Goal: Transaction & Acquisition: Purchase product/service

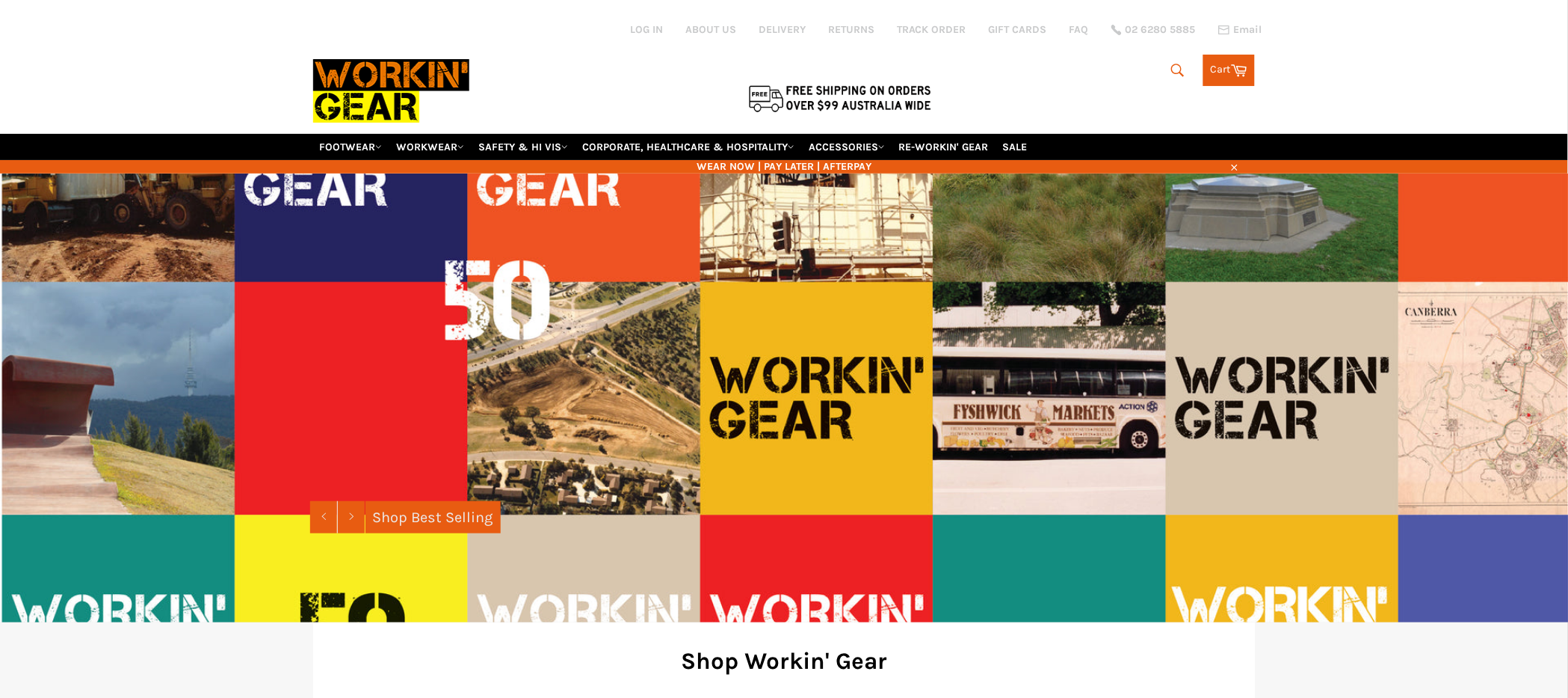
click at [1177, 69] on icon "submit" at bounding box center [1178, 70] width 17 height 17
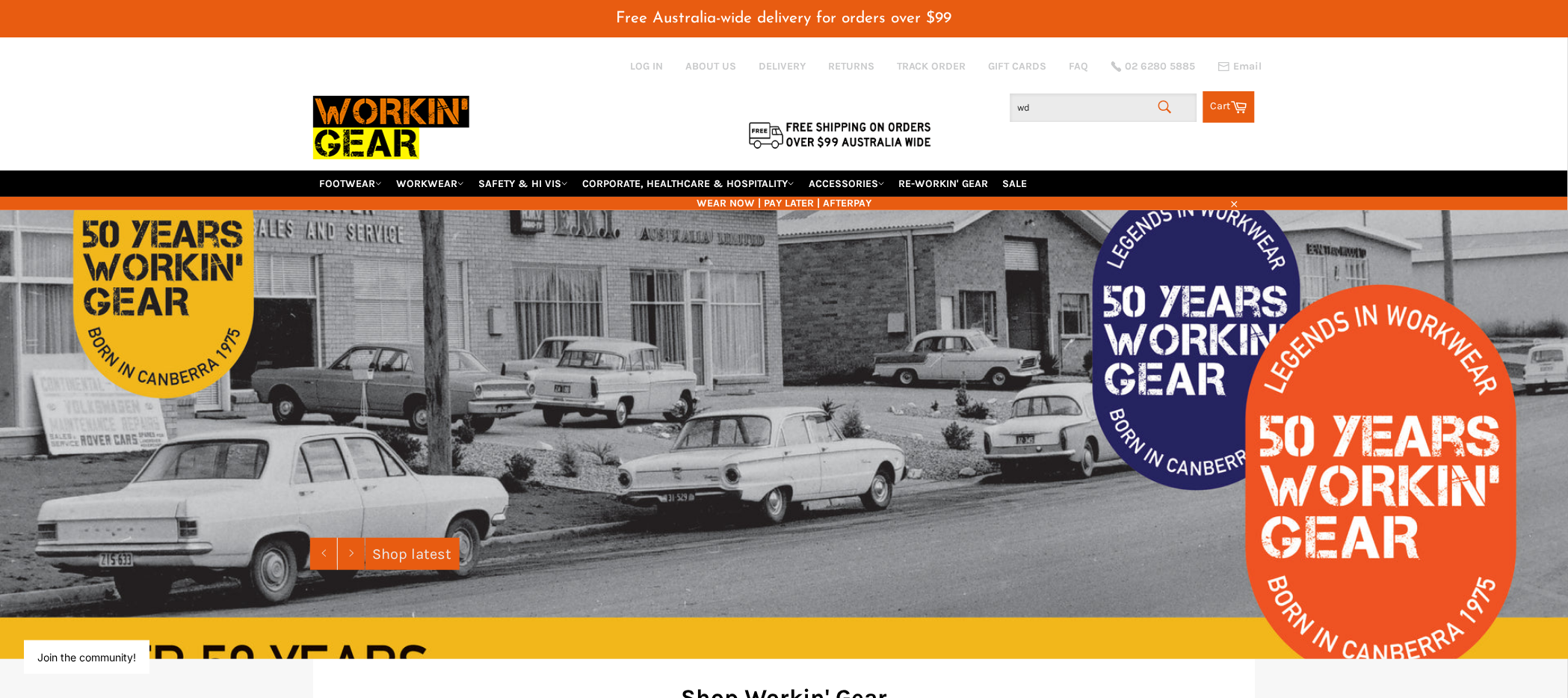
type input "wd2"
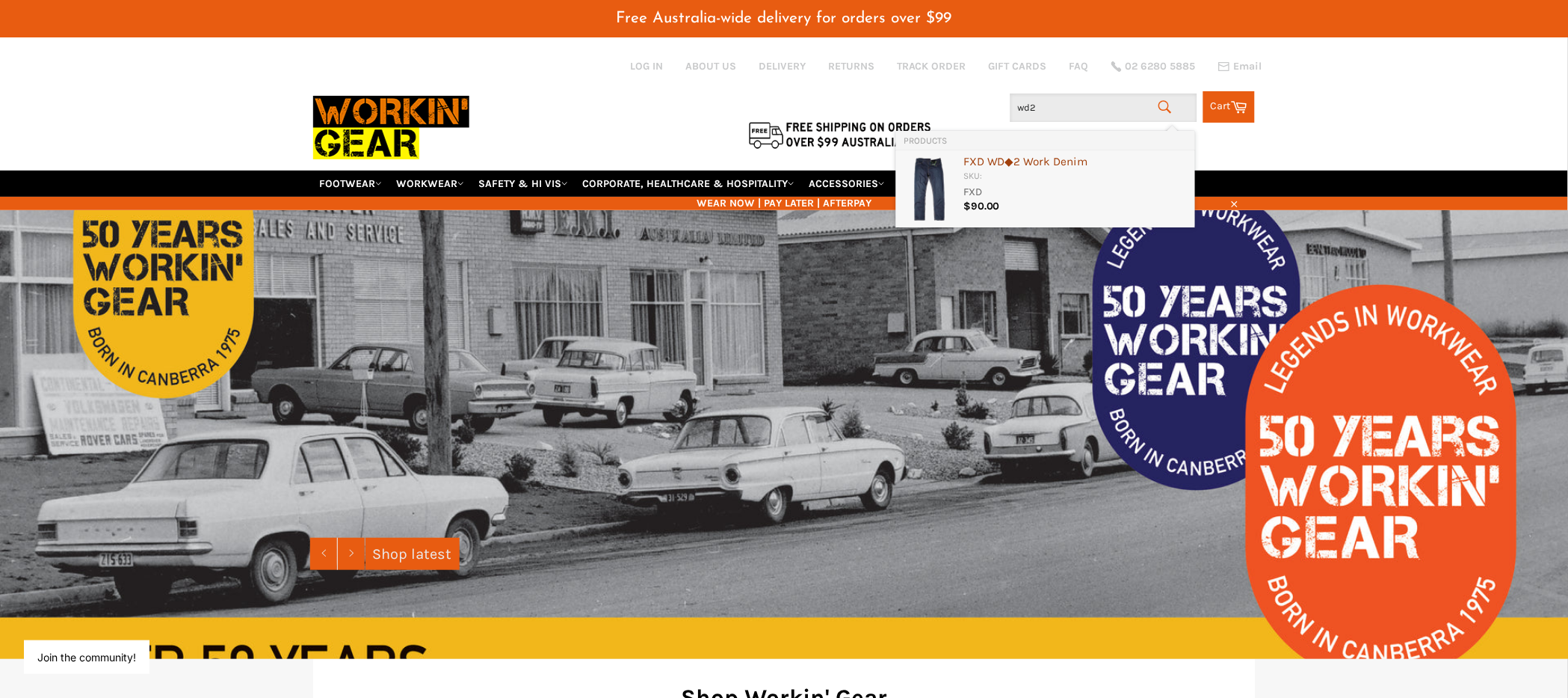
click at [986, 168] on div "FXD WD◆2 Work Denim" at bounding box center [1075, 163] width 224 height 15
